Goal: Book appointment/travel/reservation

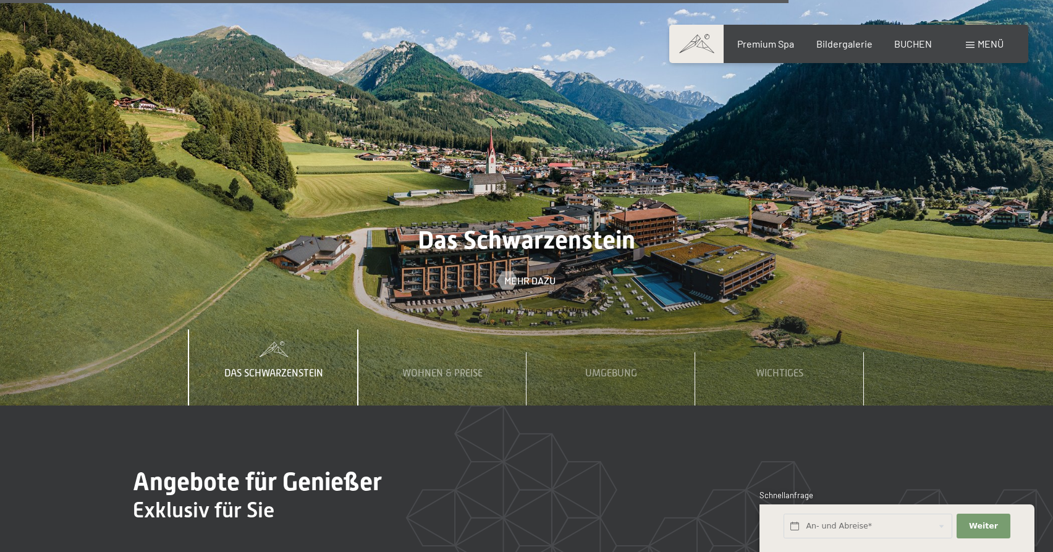
scroll to position [5107, 0]
click at [472, 368] on span "Wohnen & Preise" at bounding box center [442, 373] width 80 height 11
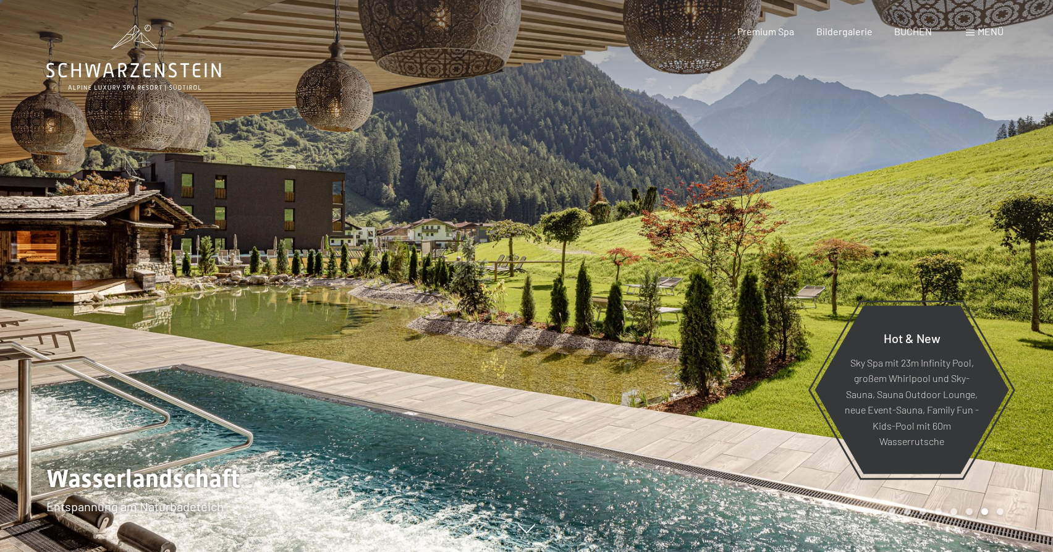
scroll to position [0, 0]
click at [913, 30] on span "BUCHEN" at bounding box center [913, 29] width 38 height 12
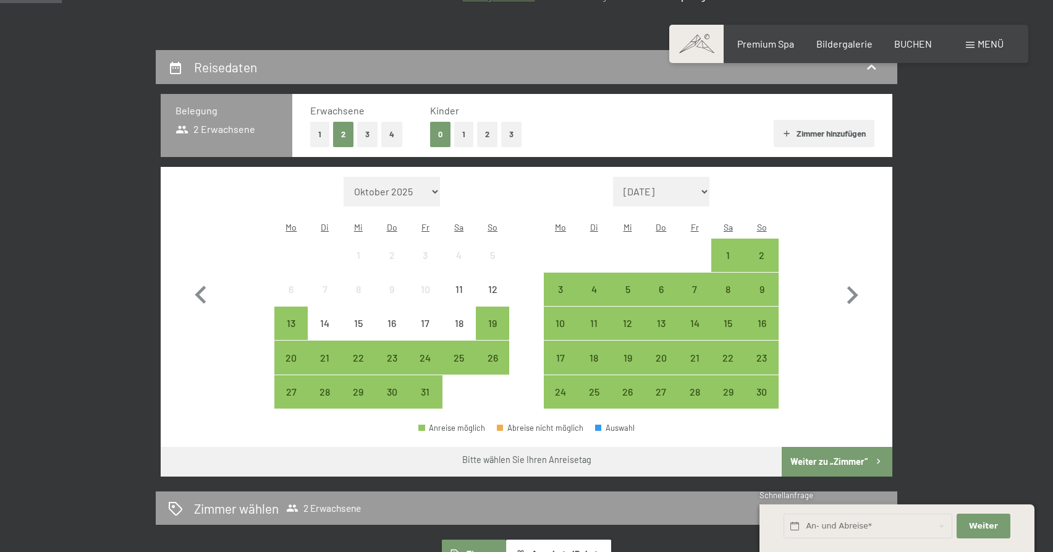
scroll to position [248, 0]
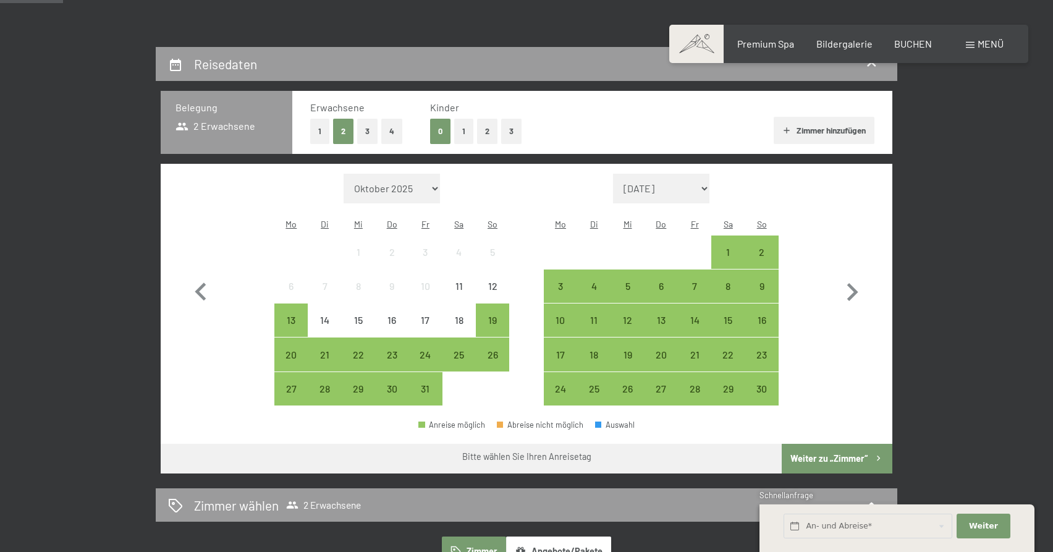
select select "2026-01-01"
select select "2026-02-01"
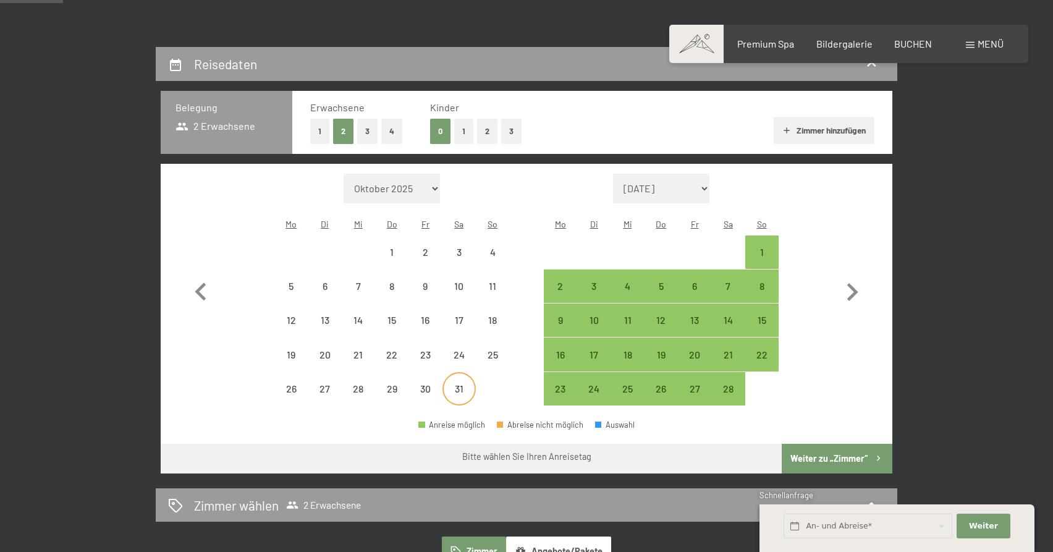
click at [460, 384] on div "31" at bounding box center [459, 399] width 31 height 31
select select "2026-01-01"
select select "2026-02-01"
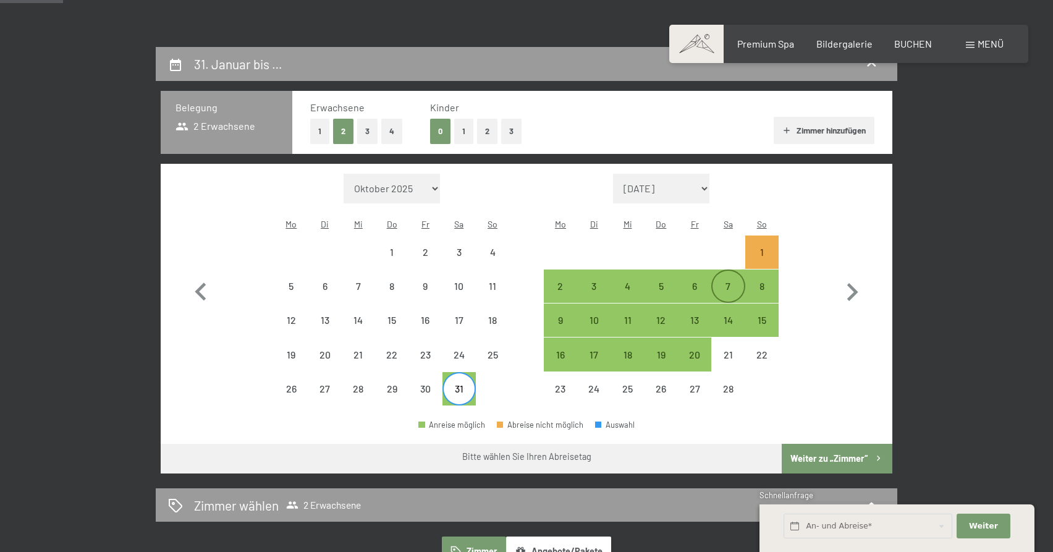
click at [724, 281] on div "7" at bounding box center [727, 296] width 31 height 31
select select "2026-01-01"
select select "2026-02-01"
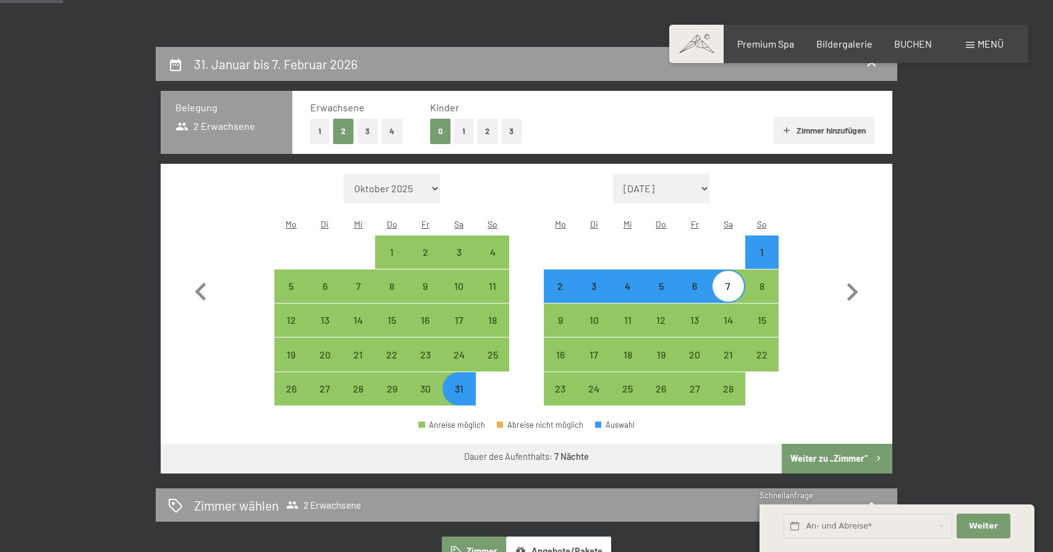
click at [514, 133] on button "3" at bounding box center [511, 131] width 20 height 25
select select "2026-01-01"
select select "2026-02-01"
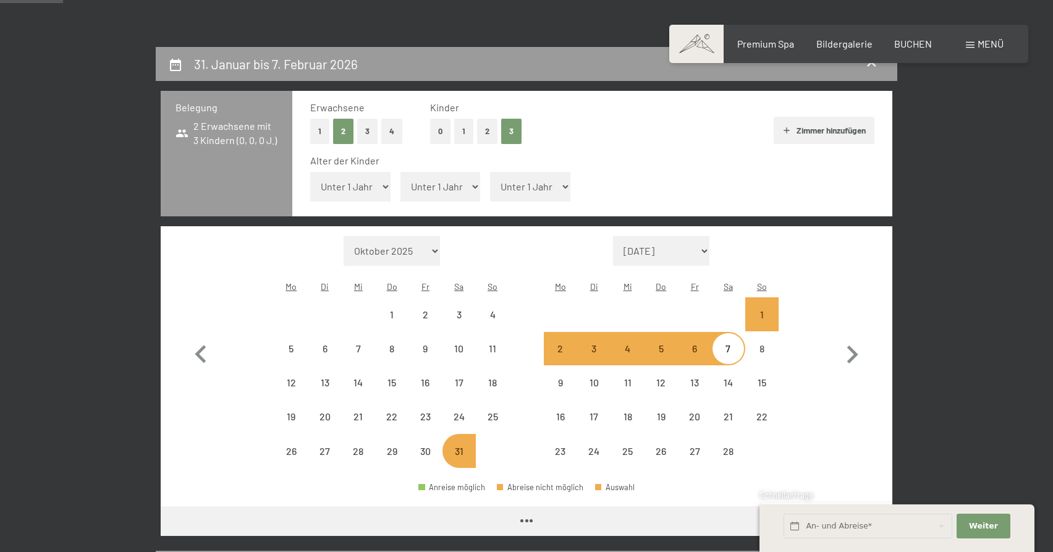
select select "2026-01-01"
select select "2026-02-01"
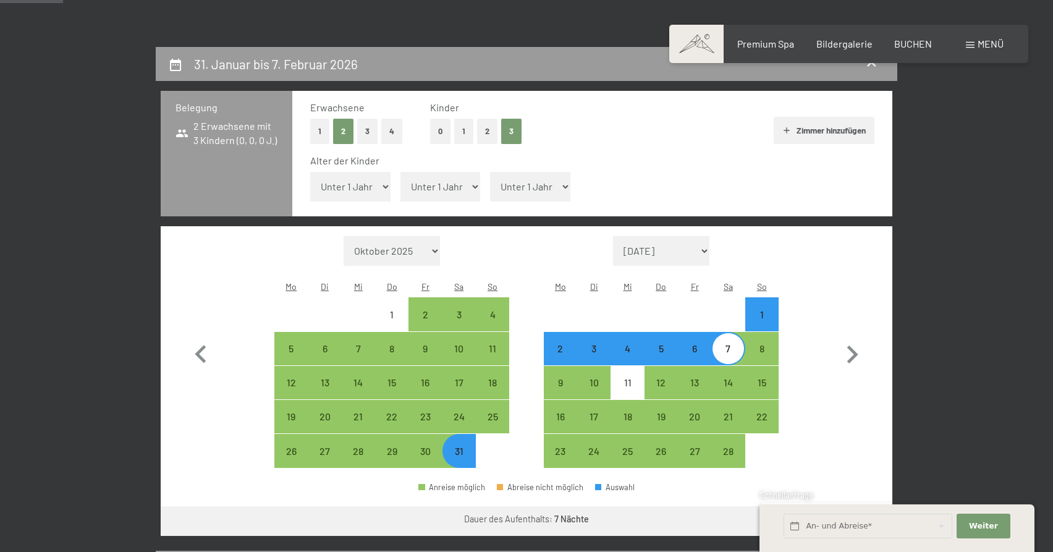
select select "7"
select select "2026-01-01"
select select "2026-02-01"
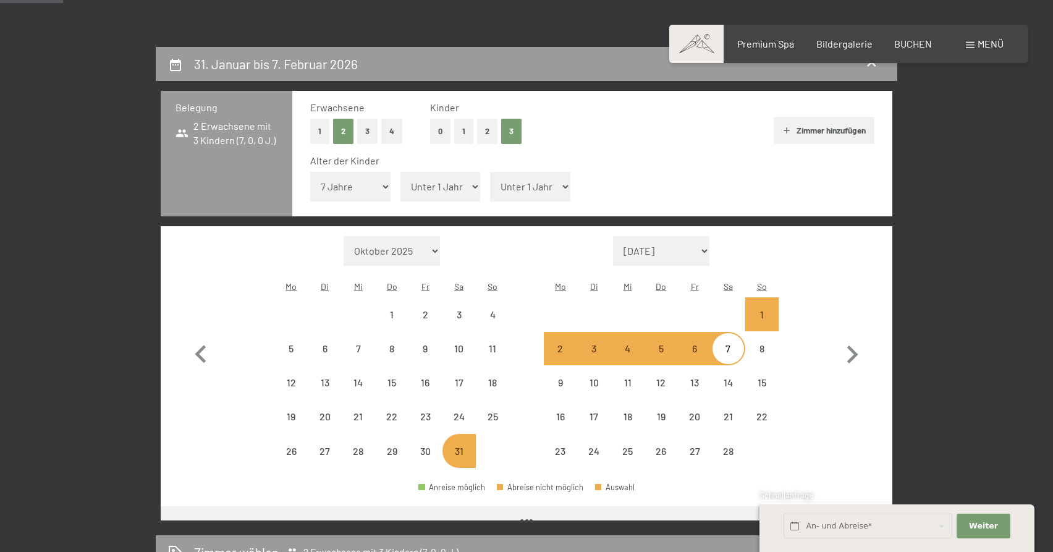
select select "2026-01-01"
select select "2026-02-01"
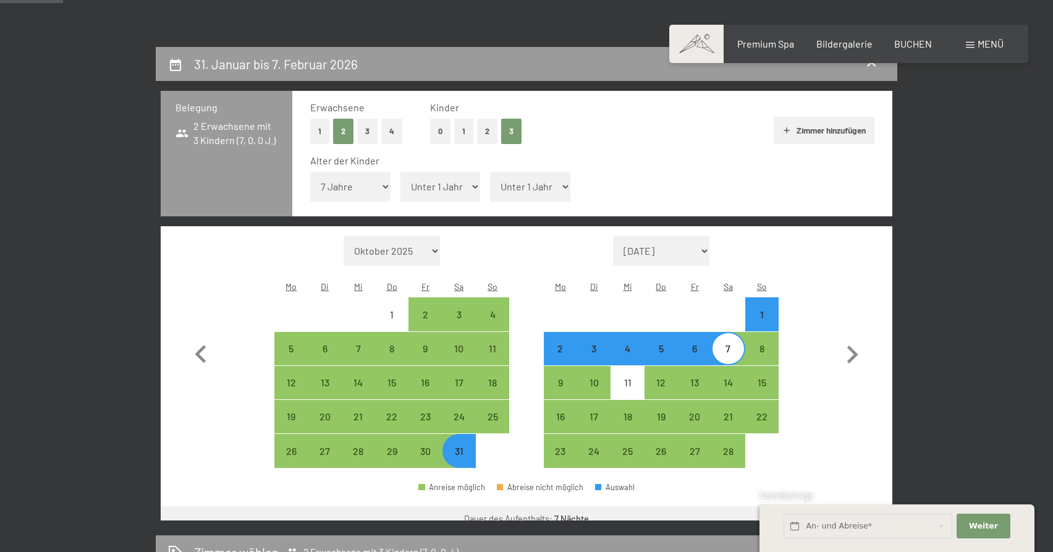
select select "12"
select select "2026-01-01"
select select "2026-02-01"
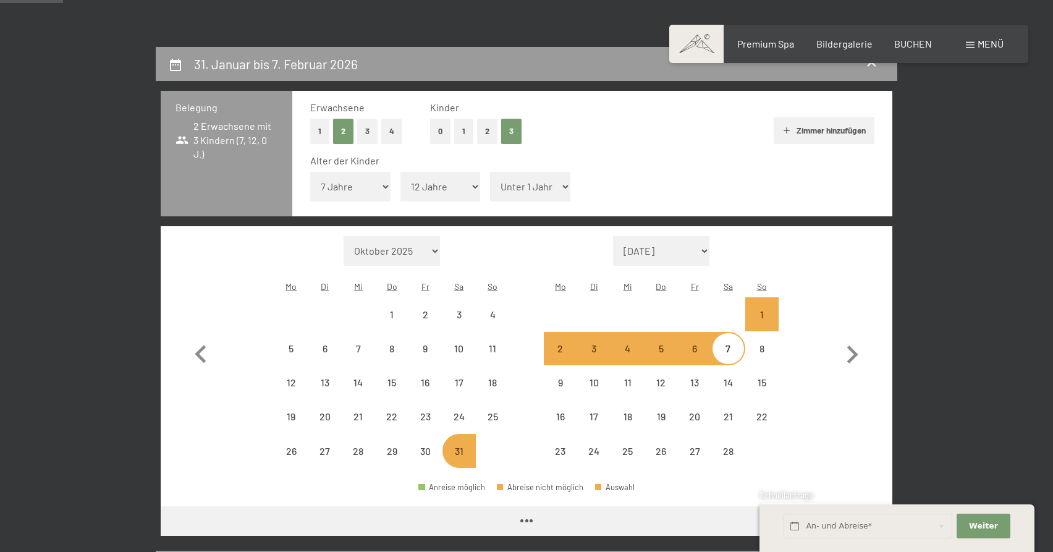
select select "2026-01-01"
select select "2026-02-01"
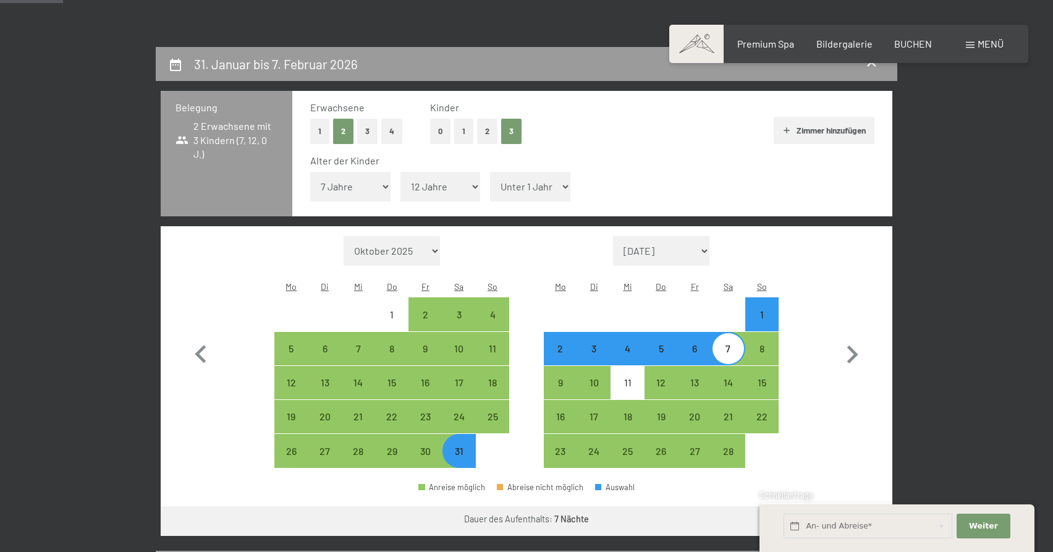
select select "14"
select select "2026-01-01"
select select "2026-02-01"
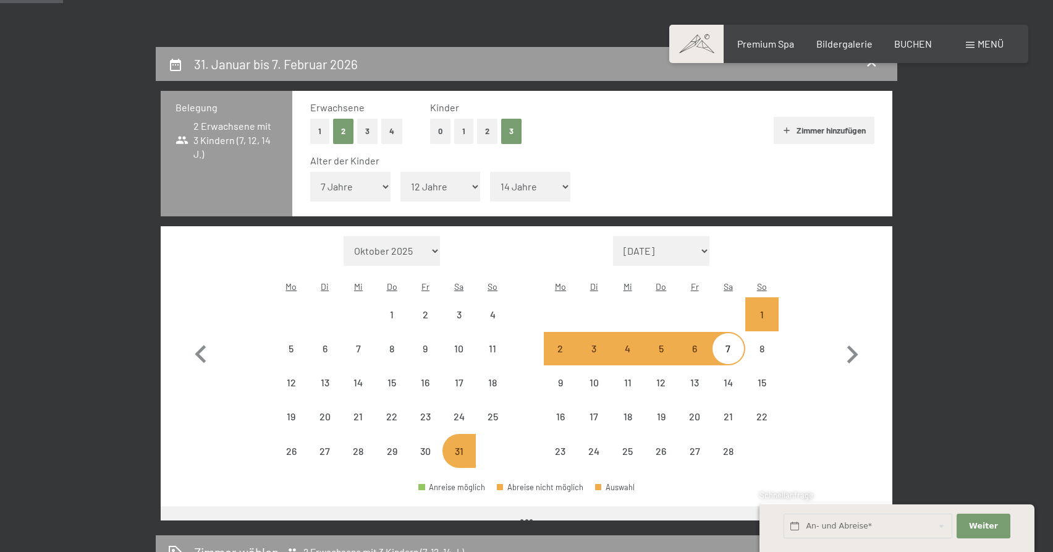
select select "2026-01-01"
select select "2026-02-01"
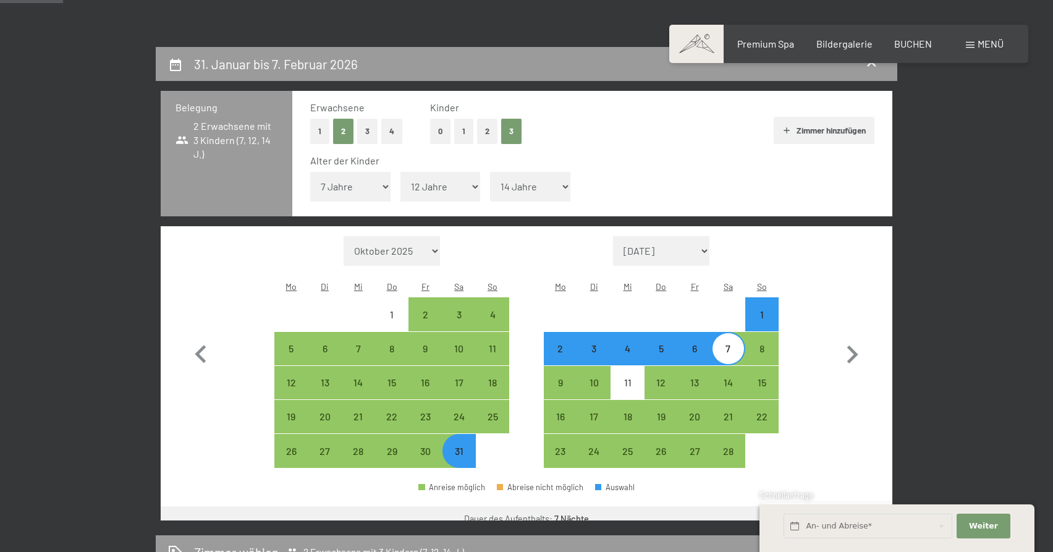
click at [853, 506] on button "Weiter zu „Zimmer“" at bounding box center [837, 521] width 111 height 30
select select "2026-01-01"
select select "2026-02-01"
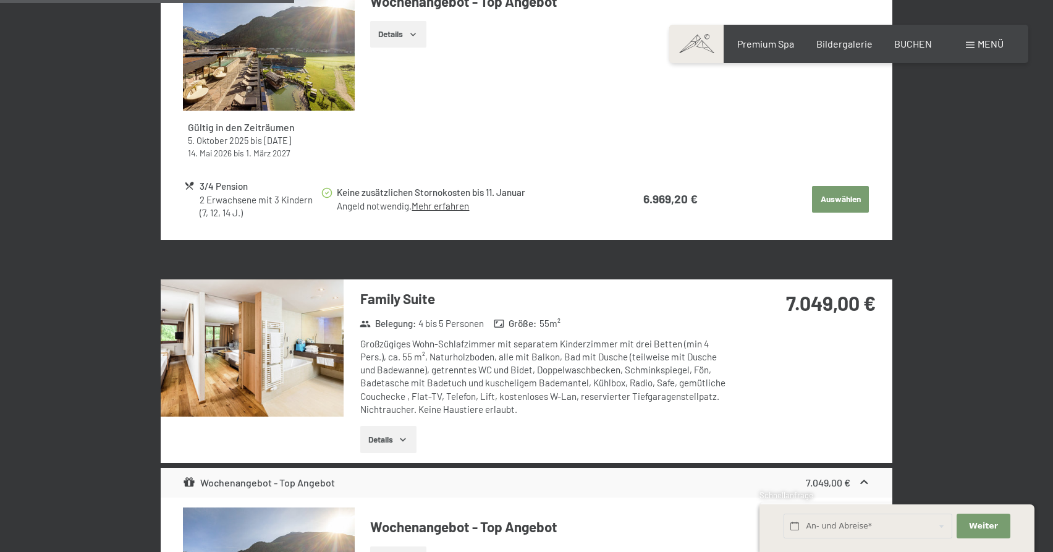
scroll to position [698, 0]
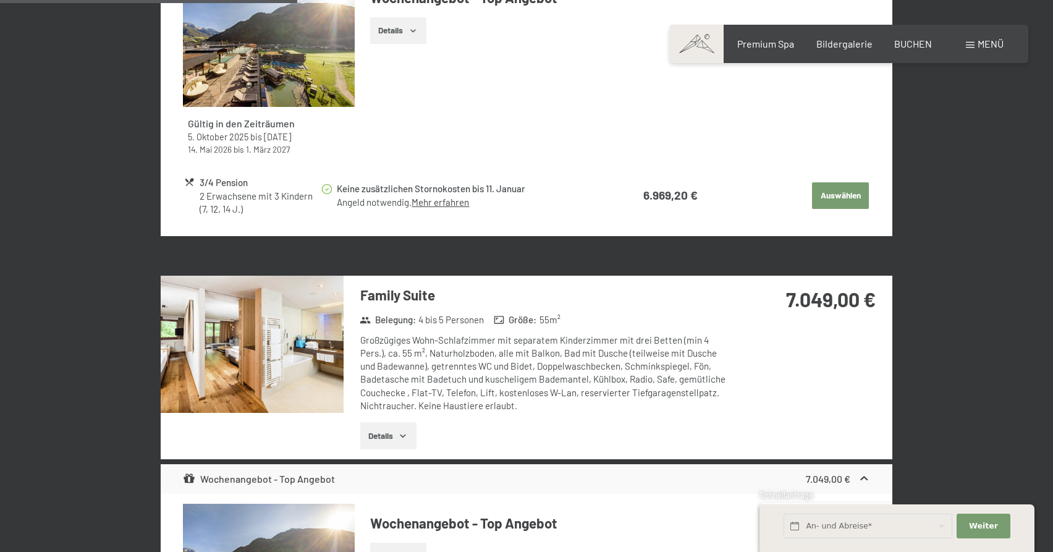
click at [411, 422] on button "Details" at bounding box center [388, 435] width 56 height 27
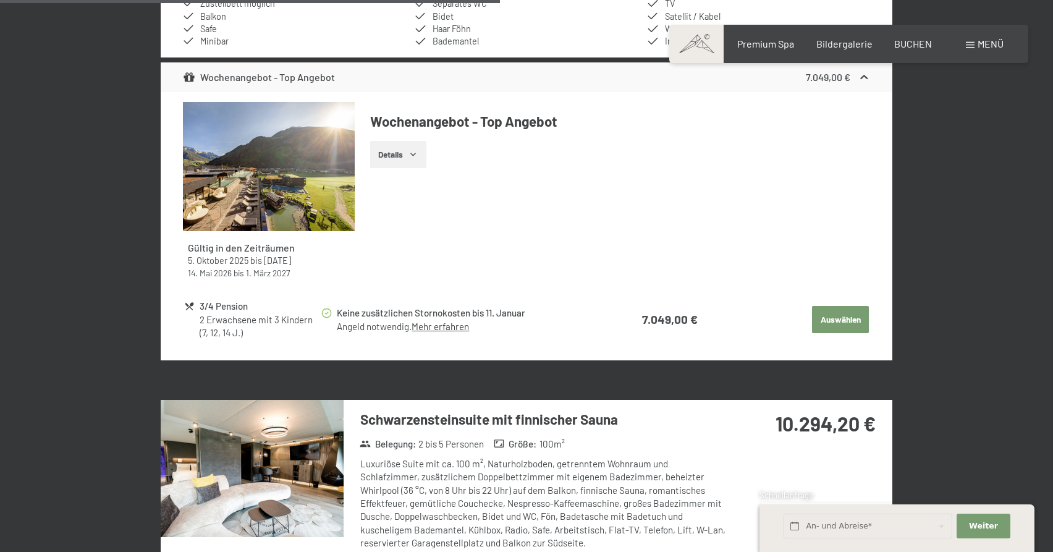
scroll to position [1244, 0]
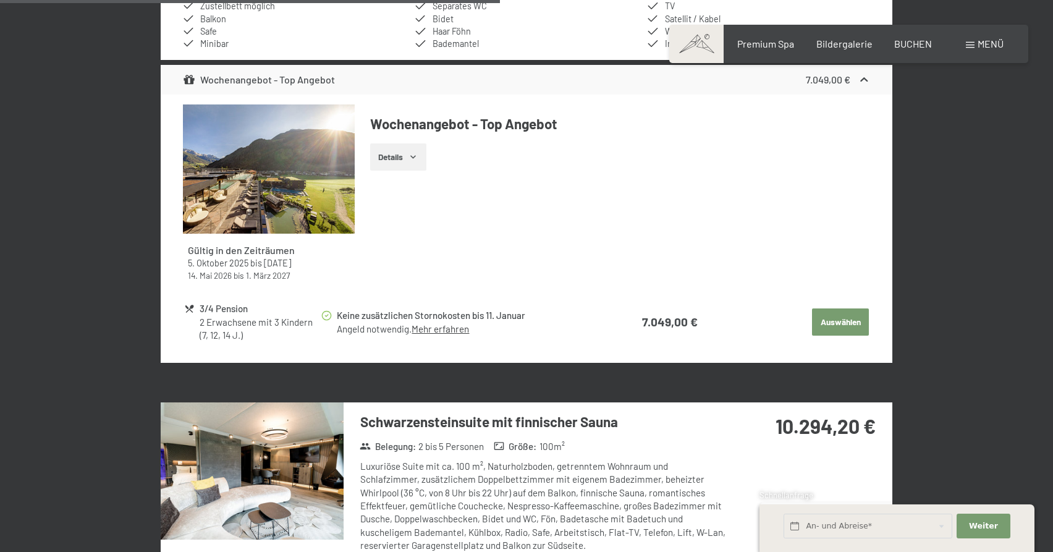
click at [837, 308] on button "Auswählen" at bounding box center [840, 321] width 57 height 27
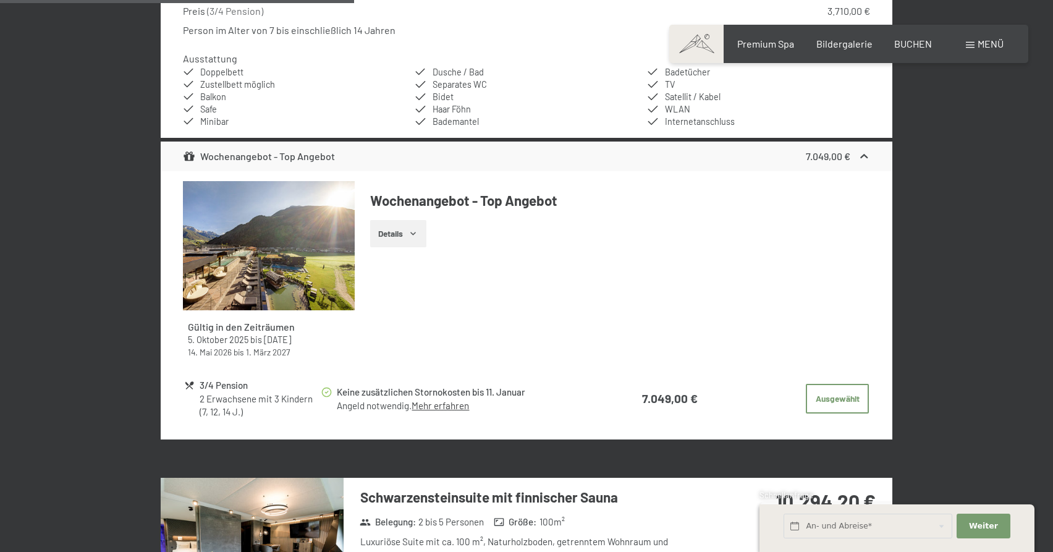
scroll to position [1182, 0]
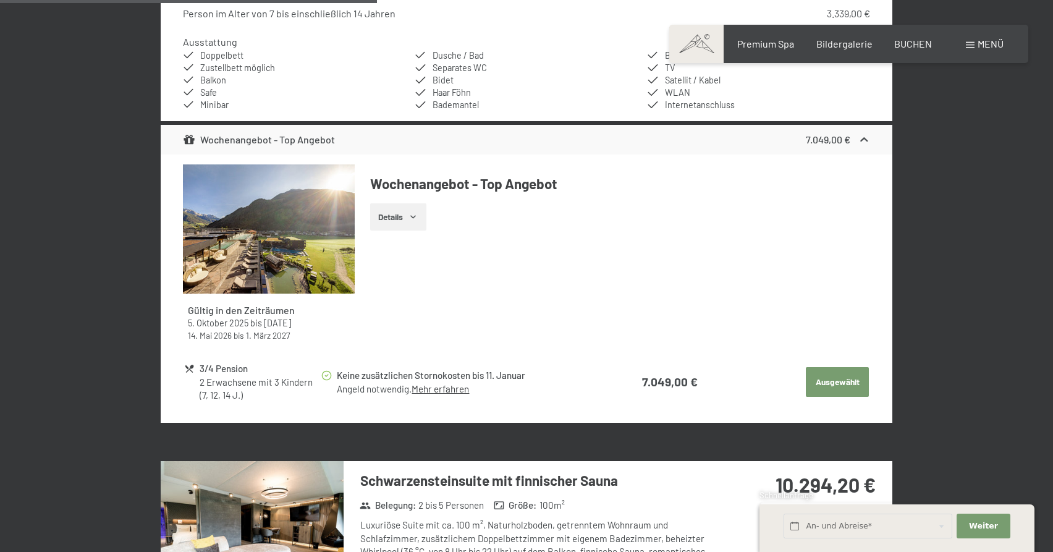
click at [824, 369] on button "Ausgewählt" at bounding box center [837, 382] width 63 height 30
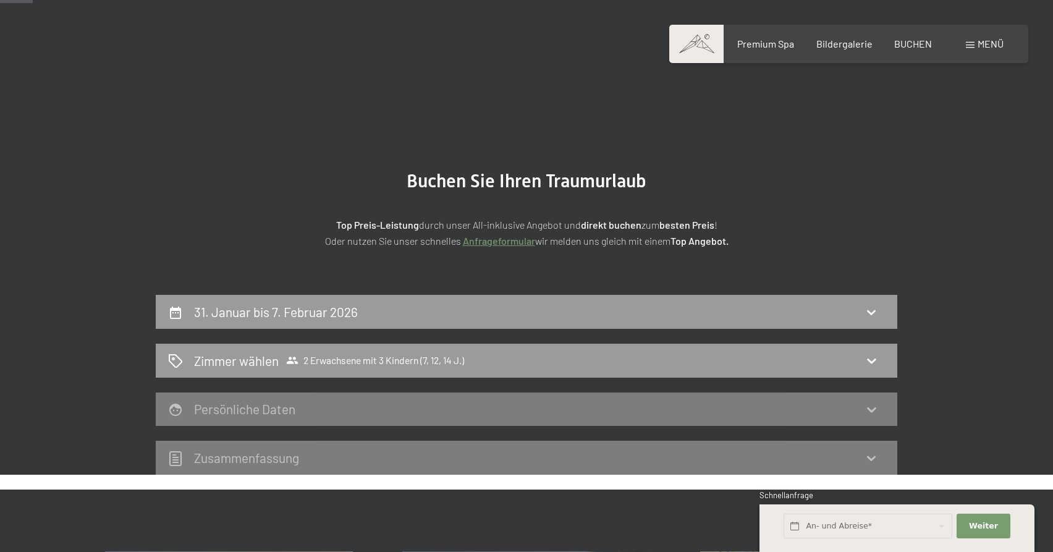
scroll to position [60, 0]
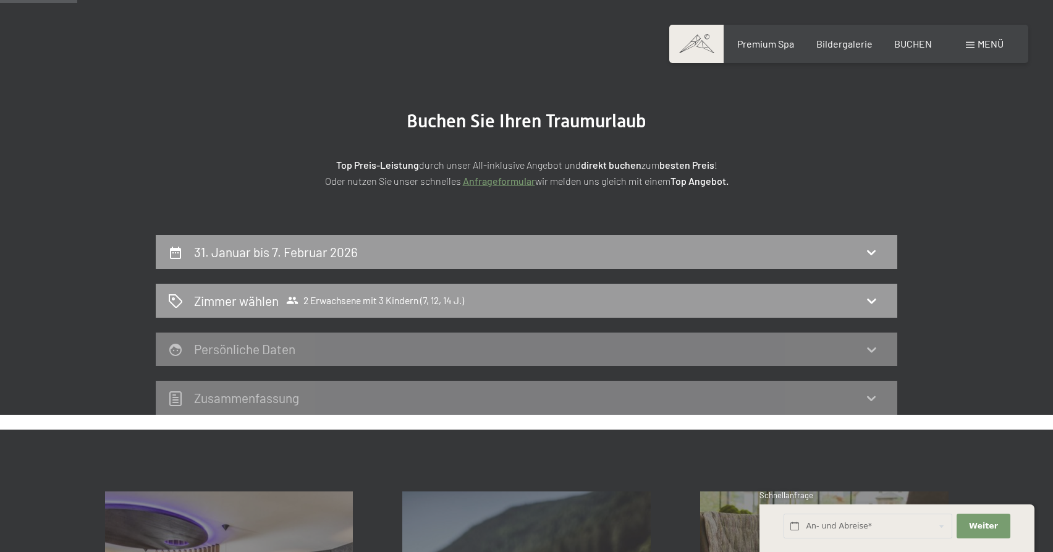
click at [491, 180] on link "Anfrageformular" at bounding box center [499, 181] width 72 height 12
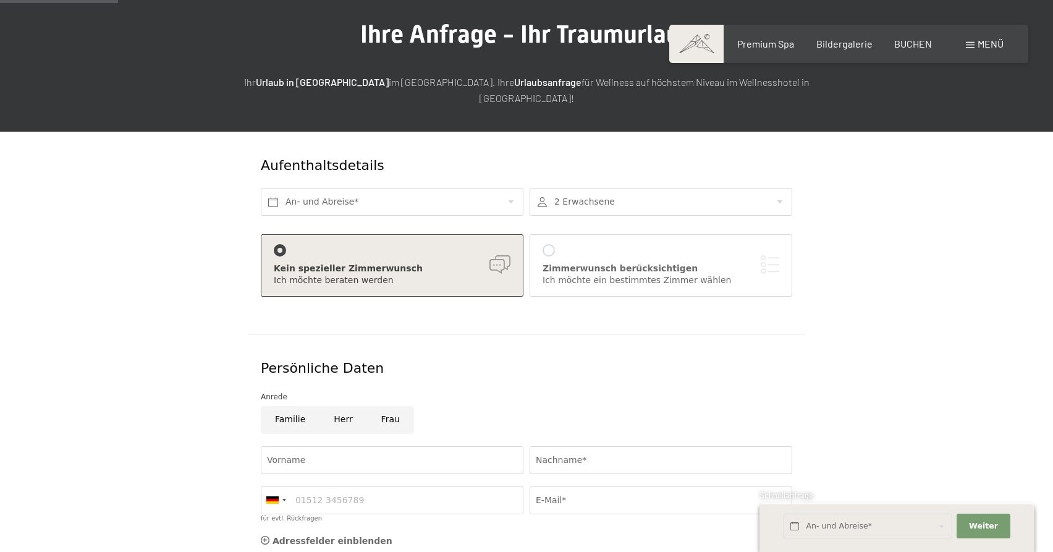
scroll to position [138, 0]
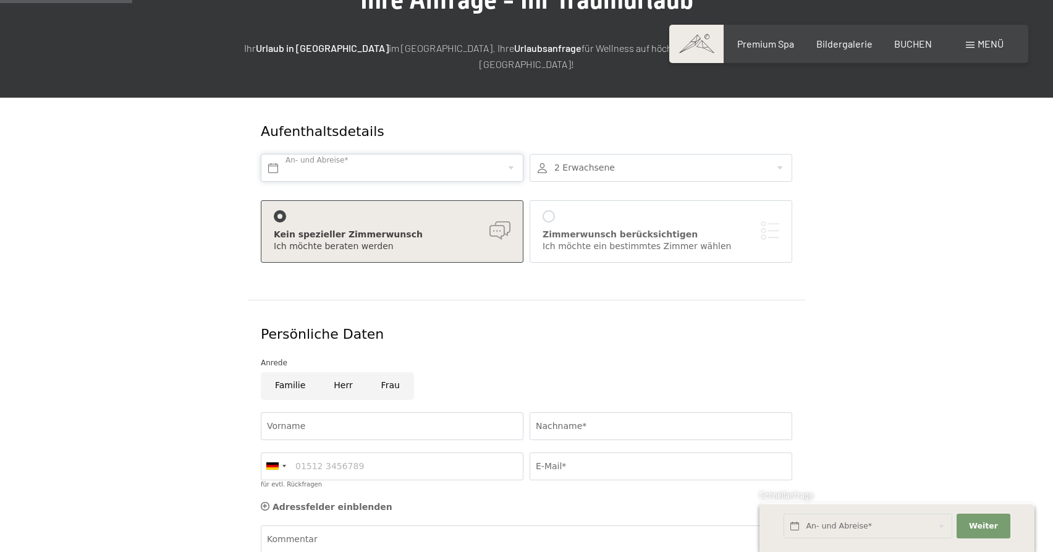
click at [357, 154] on input "text" at bounding box center [392, 168] width 263 height 28
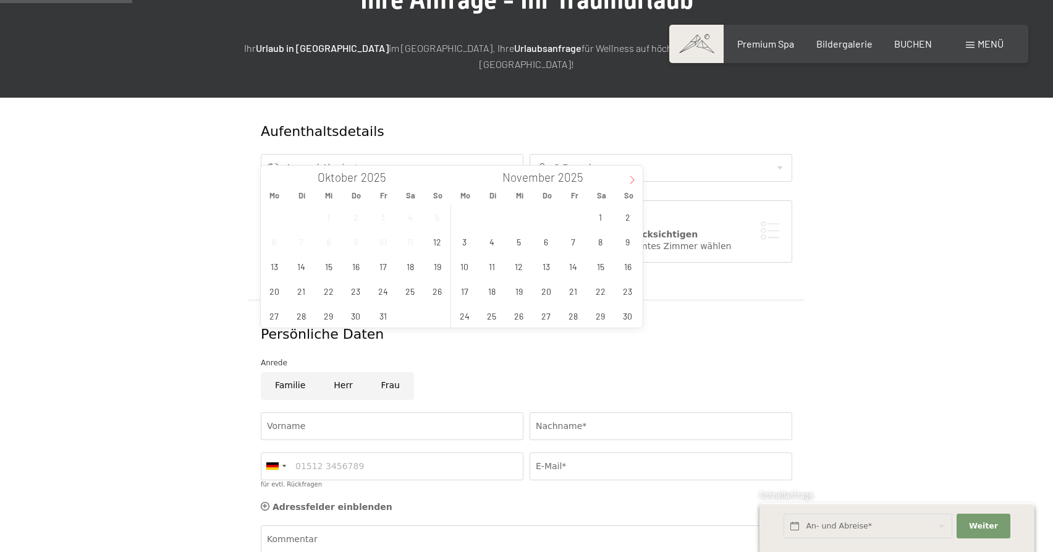
click at [633, 179] on icon at bounding box center [632, 179] width 9 height 9
click at [632, 179] on icon at bounding box center [632, 179] width 9 height 9
type input "2026"
click at [597, 314] on span "31" at bounding box center [600, 315] width 24 height 24
type input "Sa. 31.01.2026"
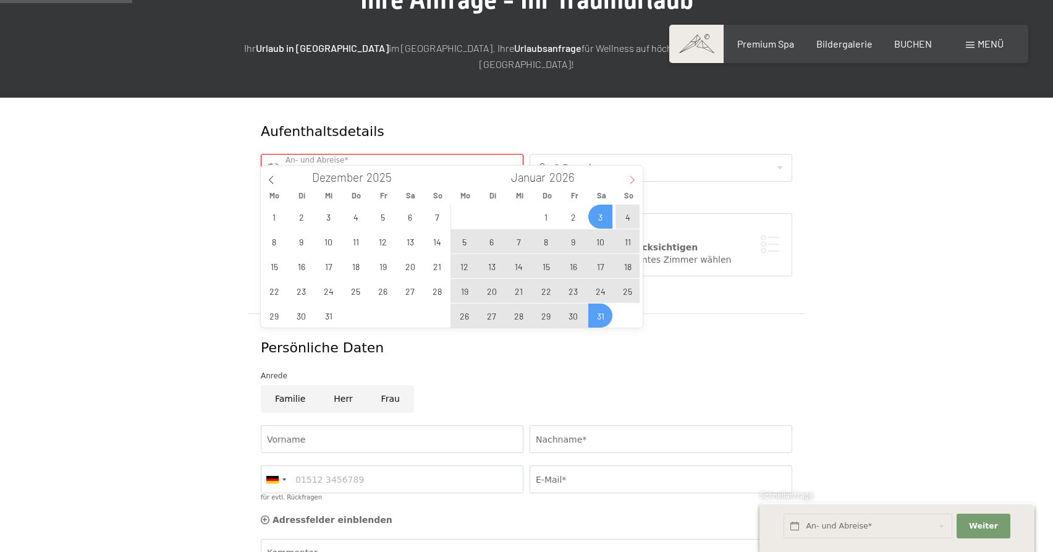
click at [633, 177] on icon at bounding box center [632, 179] width 9 height 9
type input "2026"
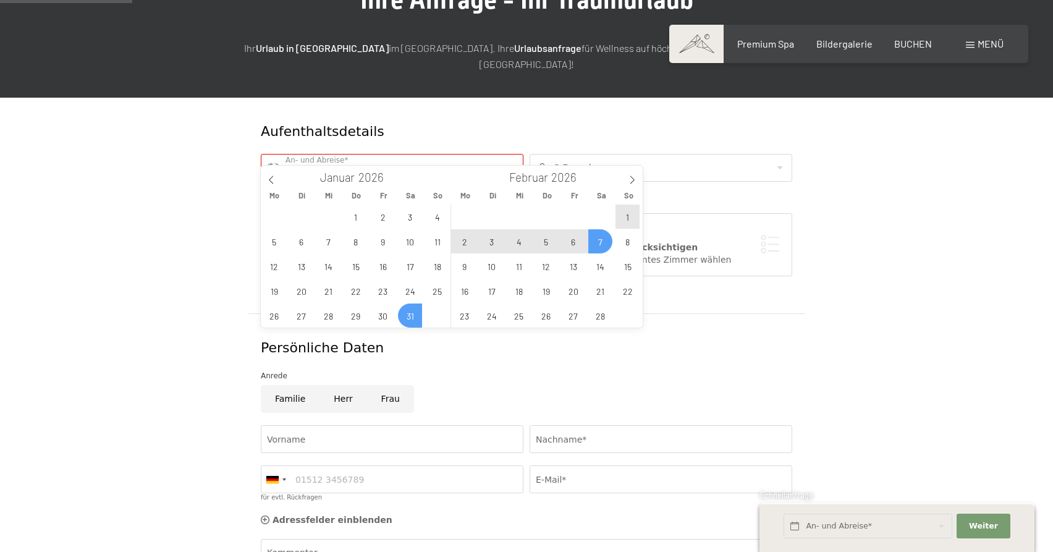
click at [601, 240] on span "7" at bounding box center [600, 241] width 24 height 24
type input "Sa. 31.01.2026 - Sa. 07.02.2026"
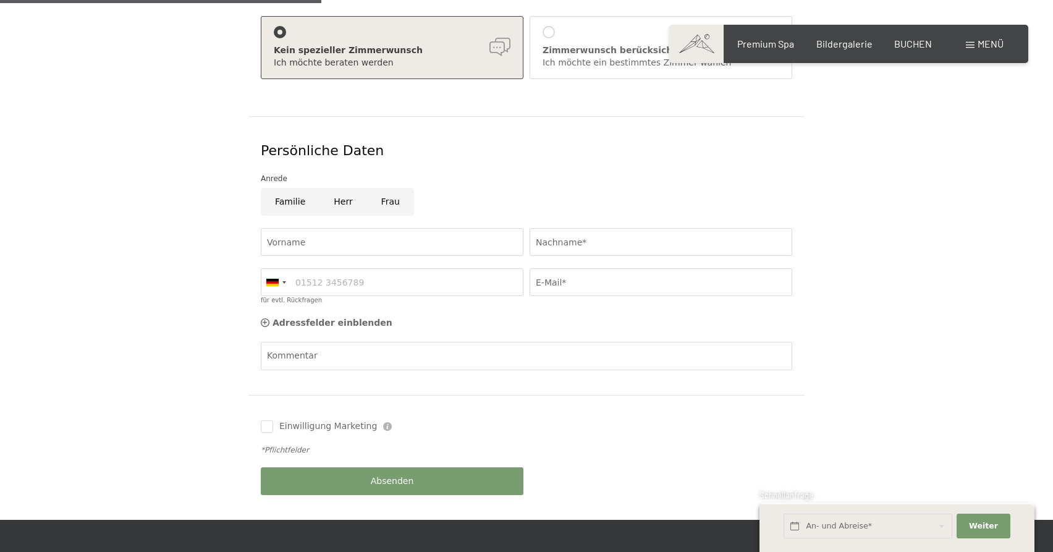
scroll to position [339, 0]
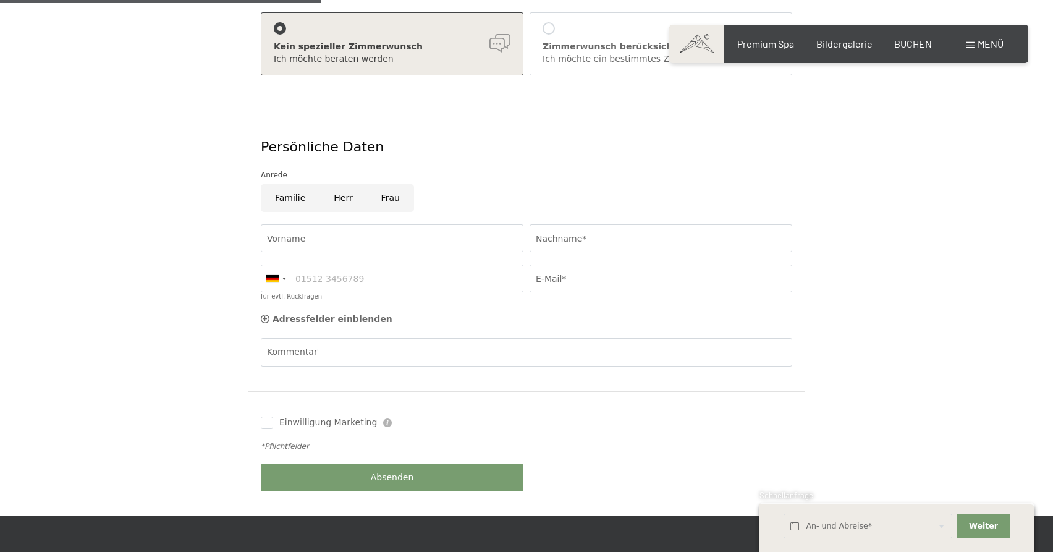
click at [292, 184] on input "Familie" at bounding box center [290, 198] width 59 height 28
radio input "true"
type input "Pagonas"
type input "15127562569"
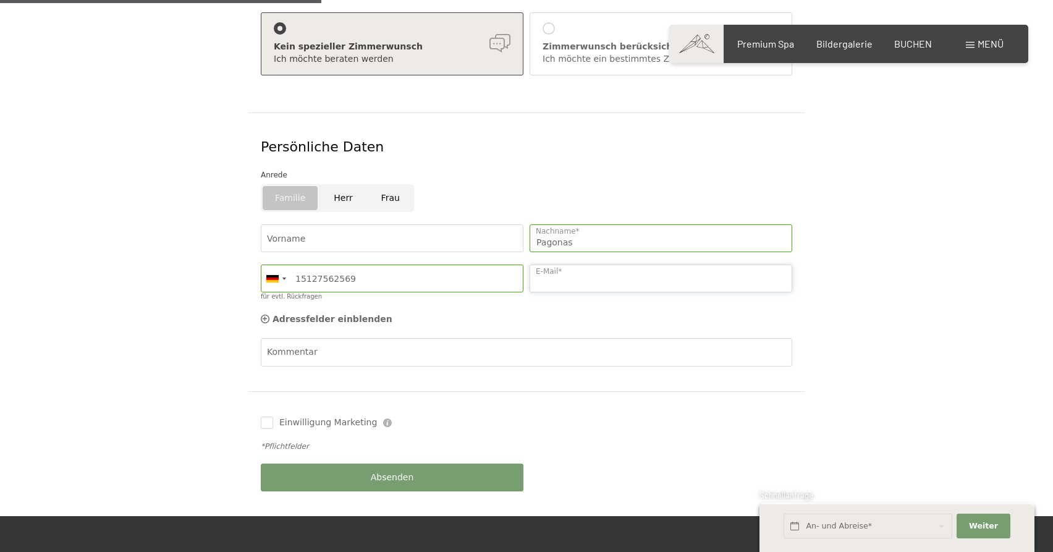
type input "npagonas@yahoo.com"
click at [559, 404] on div "Einwilligung Marketing Der Unterfertigte, der die Aufklärung laut Link gelesen …" at bounding box center [527, 422] width 538 height 37
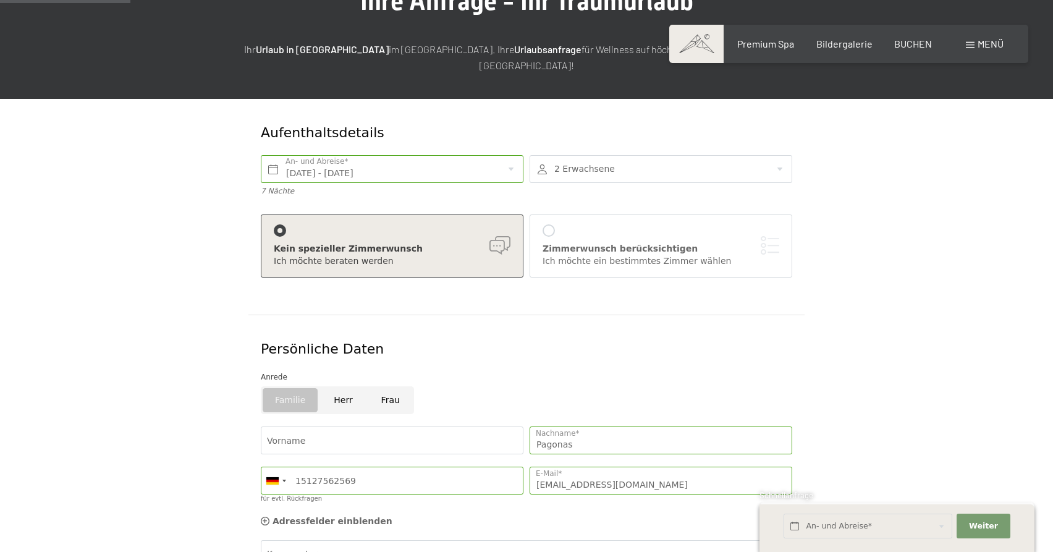
scroll to position [133, 0]
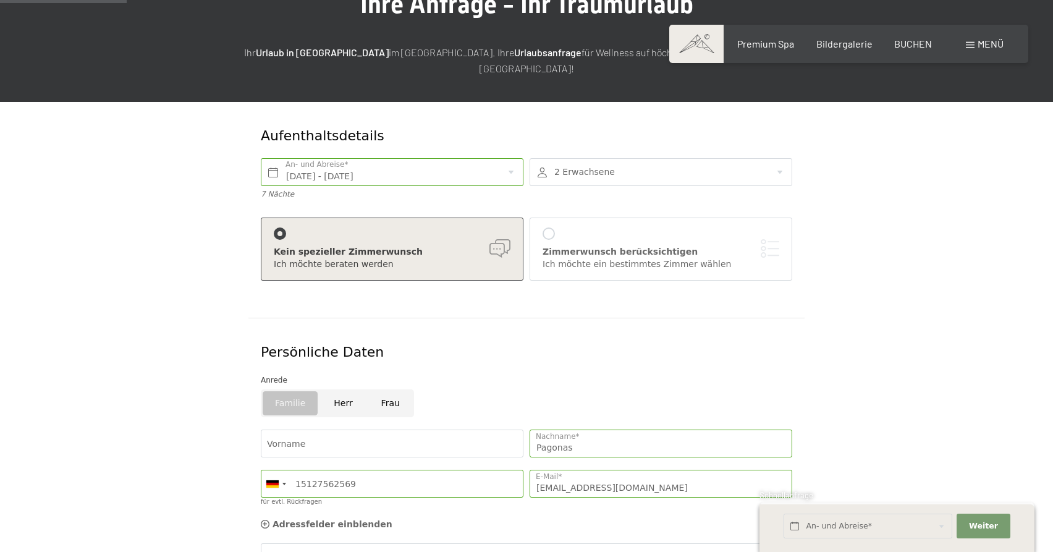
click at [772, 158] on div at bounding box center [661, 172] width 263 height 28
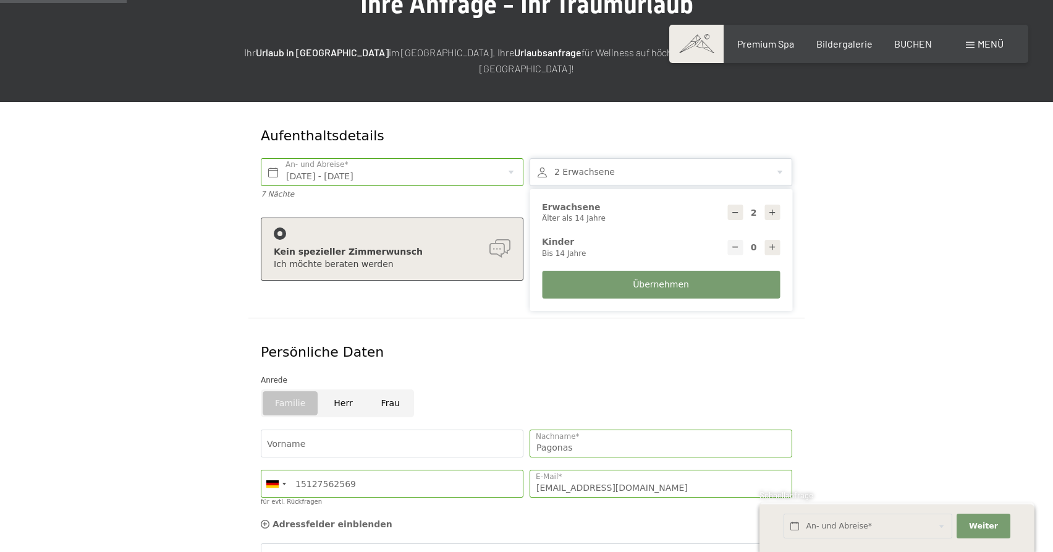
click at [772, 243] on icon at bounding box center [772, 247] width 9 height 9
type input "1"
select select
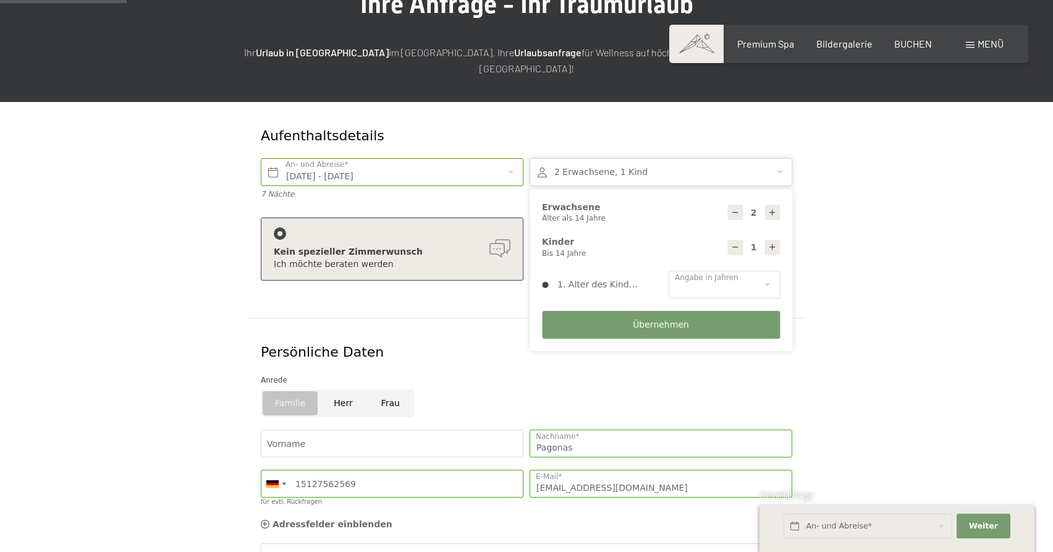
click at [772, 243] on icon at bounding box center [772, 247] width 9 height 9
type input "2"
select select
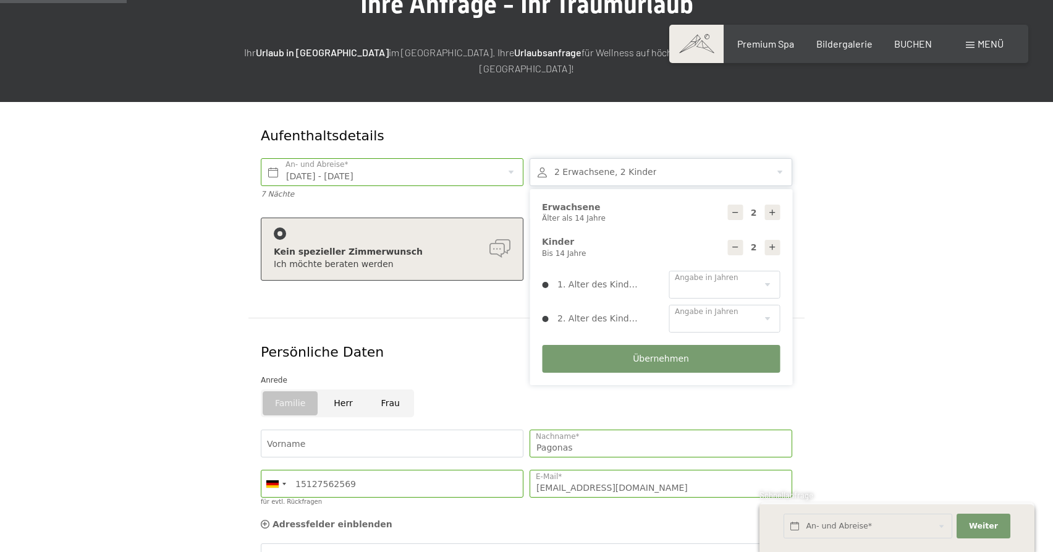
click at [772, 243] on icon at bounding box center [772, 247] width 9 height 9
type input "3"
select select
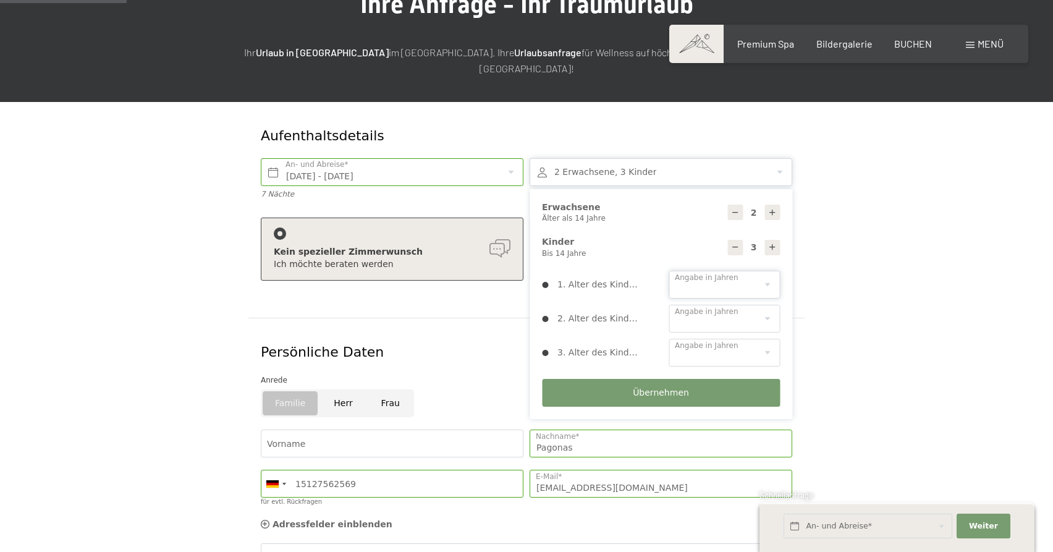
select select "7"
select select "12"
select select "14"
click at [649, 379] on button "Übernehmen" at bounding box center [661, 393] width 238 height 28
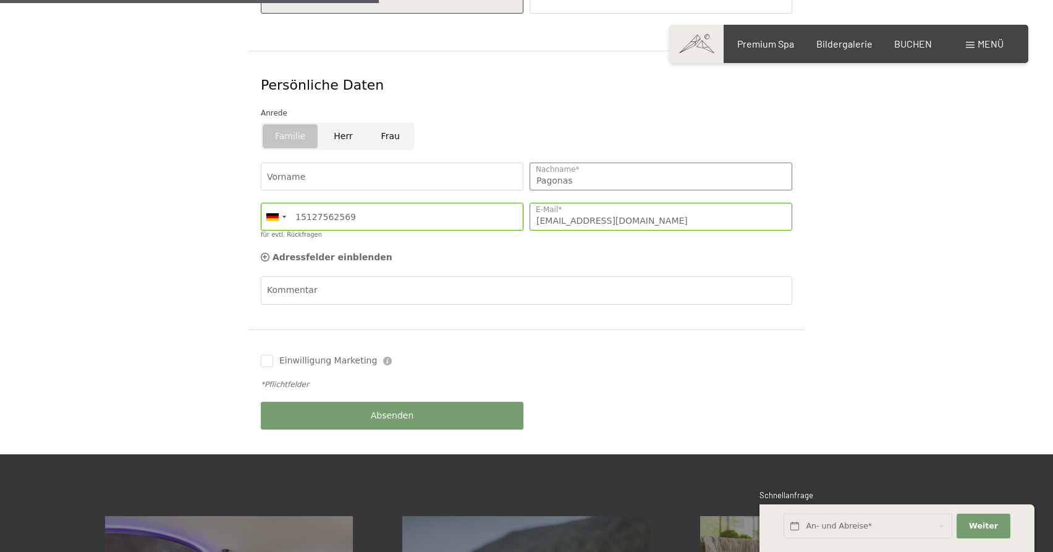
scroll to position [403, 0]
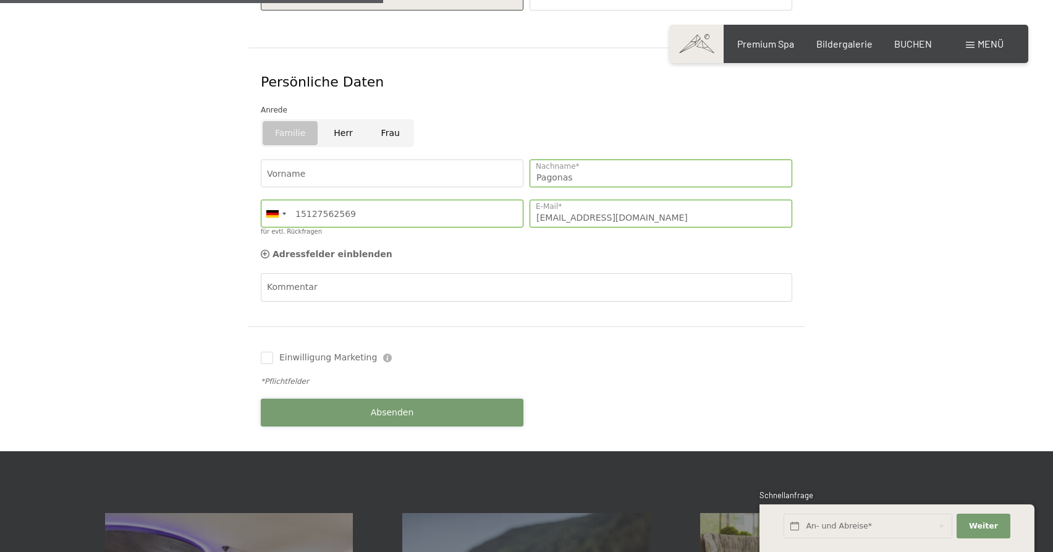
click at [442, 399] on button "Absenden" at bounding box center [392, 413] width 263 height 28
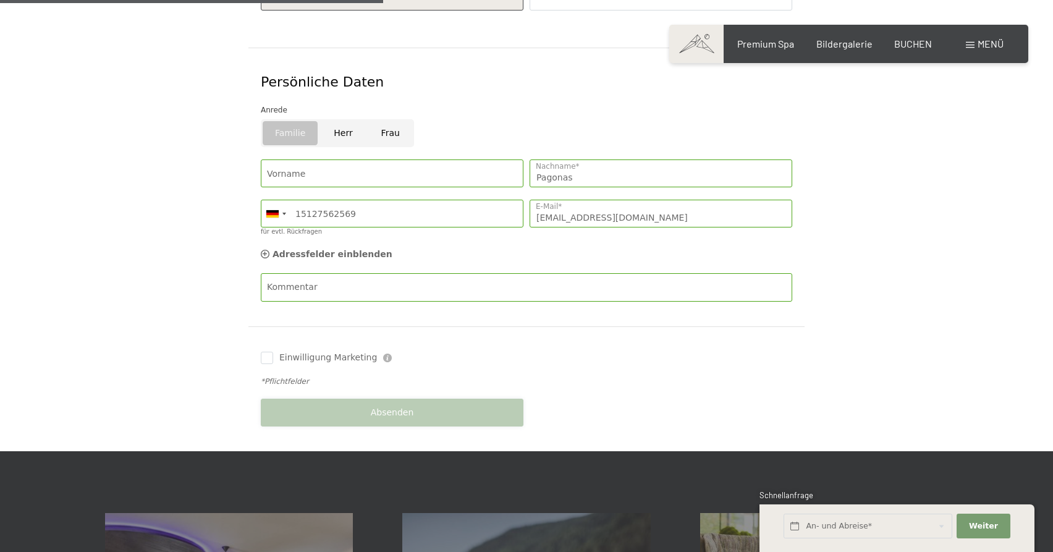
scroll to position [521, 0]
